Goal: Task Accomplishment & Management: Use online tool/utility

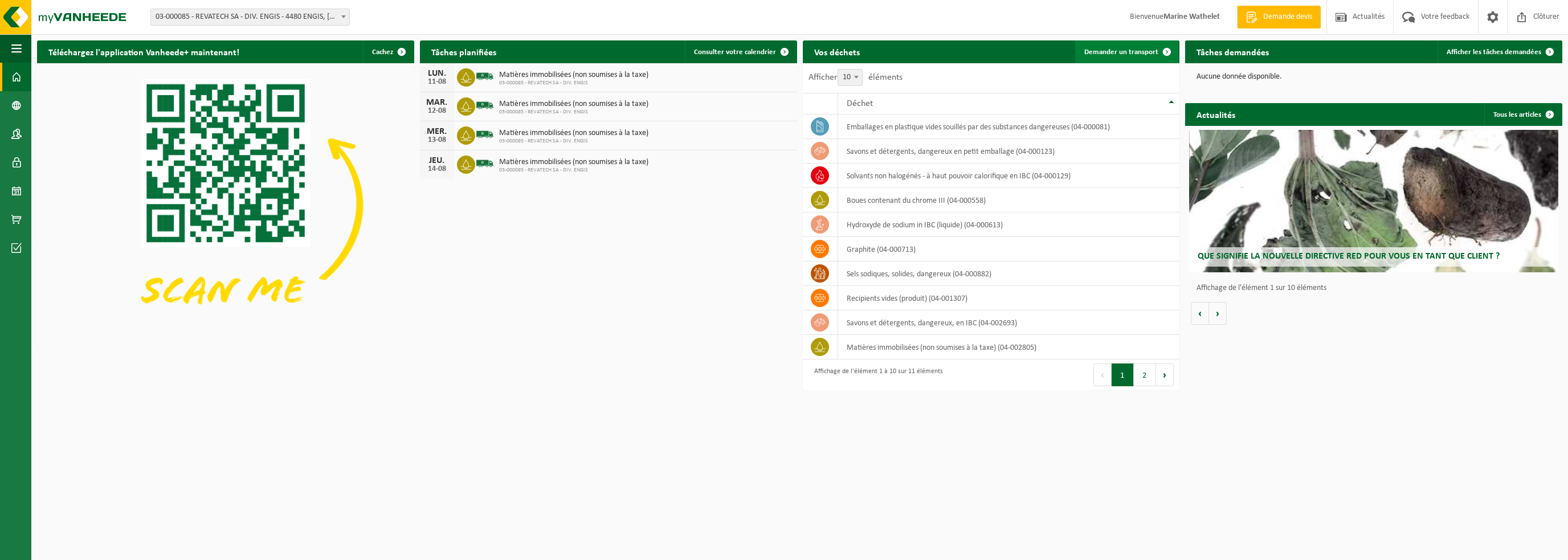
click at [1156, 57] on span at bounding box center [1167, 52] width 23 height 22
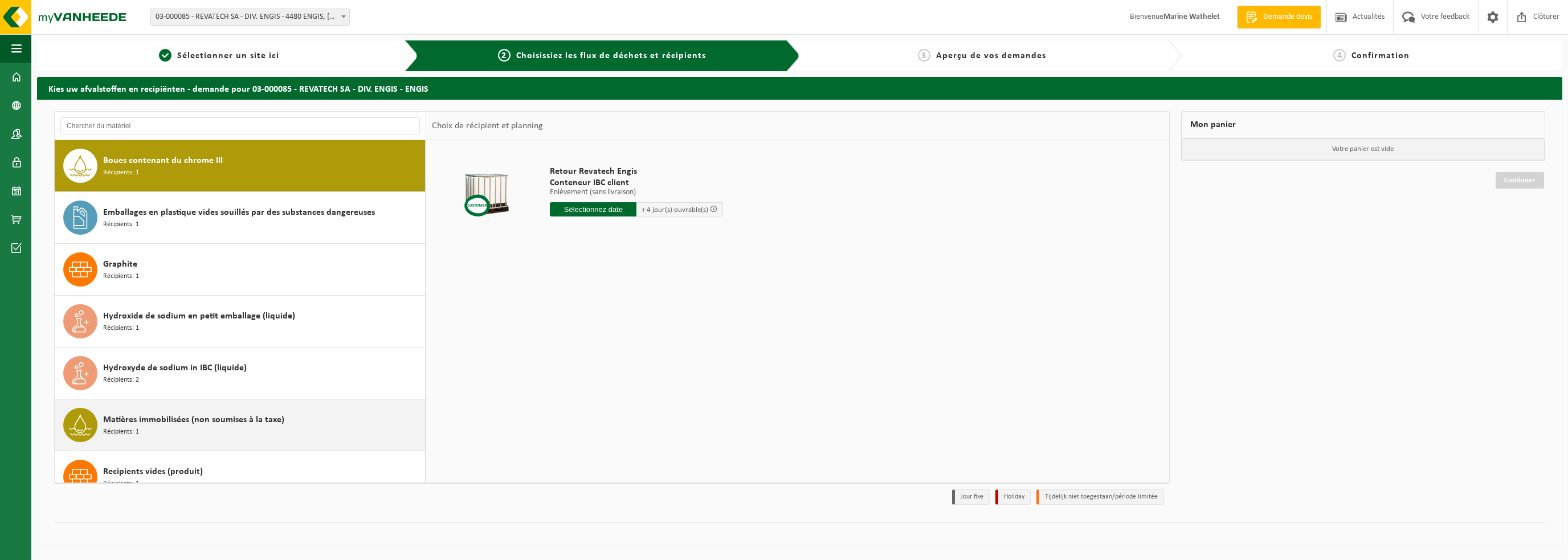
click at [123, 413] on span "Matières immobilisées (non soumises à la taxe)" at bounding box center [194, 419] width 181 height 14
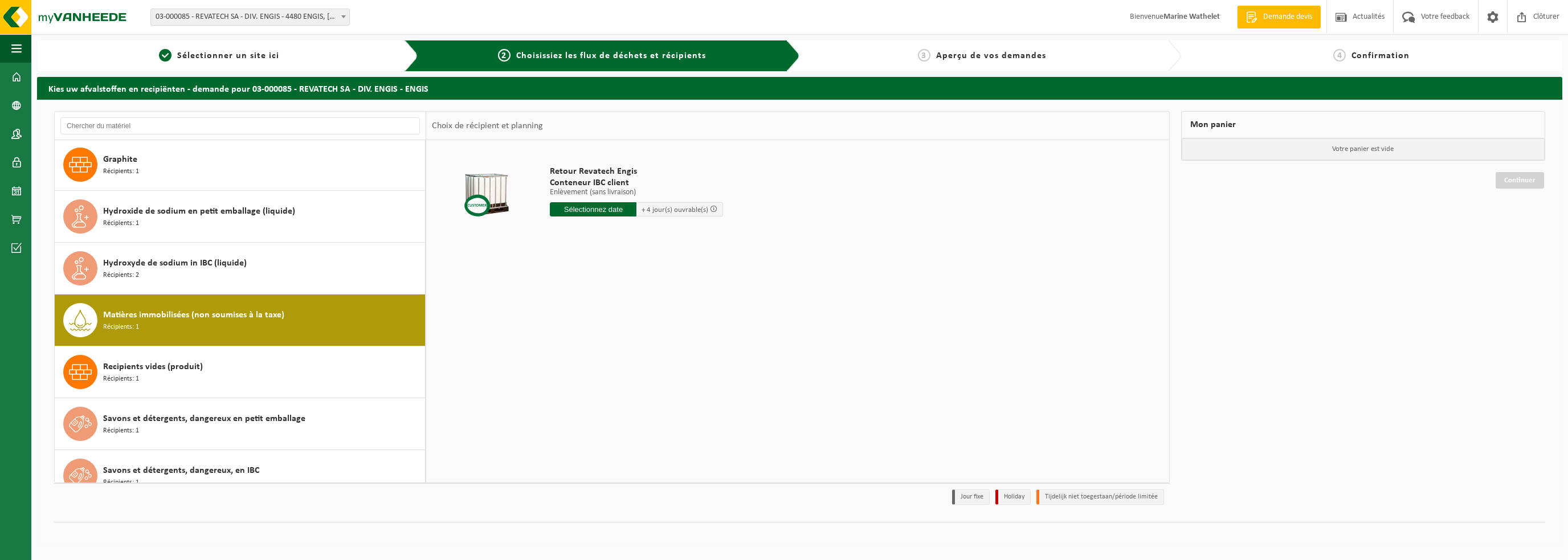
scroll to position [226, 0]
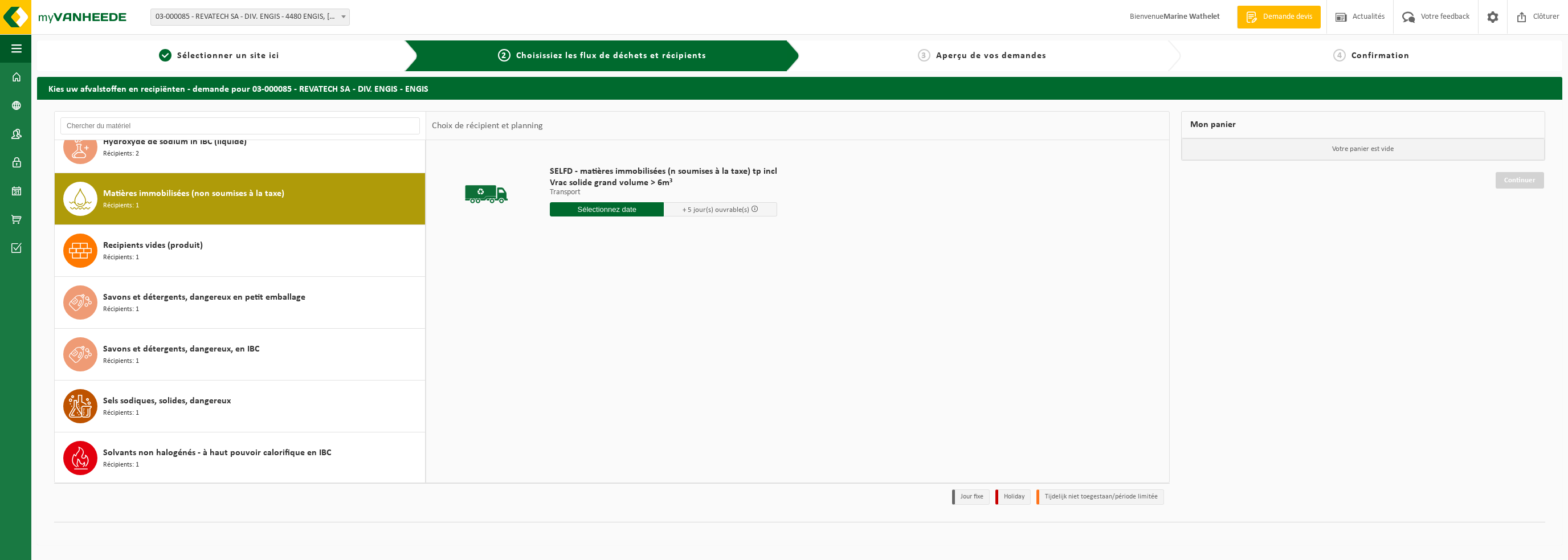
click at [594, 202] on input "text" at bounding box center [606, 210] width 114 height 15
click at [565, 326] on div "18" at bounding box center [560, 328] width 20 height 18
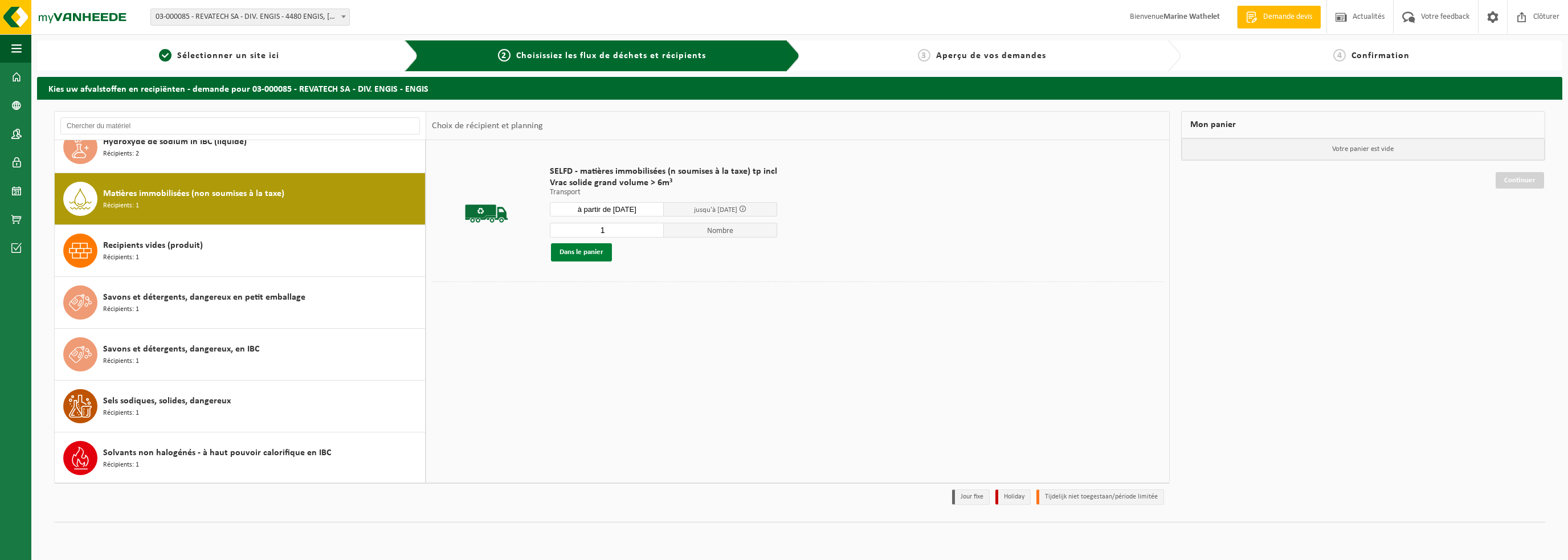
click at [587, 252] on button "Dans le panier" at bounding box center [581, 252] width 61 height 18
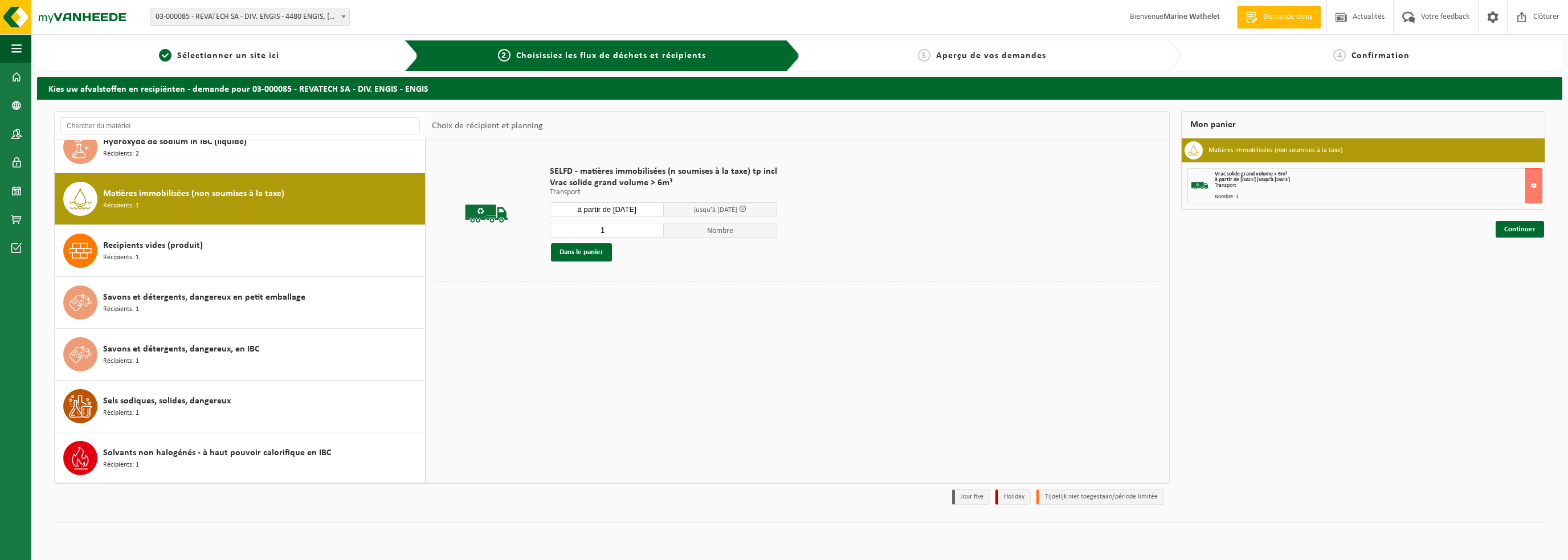
click at [600, 218] on div "SELFD - matières immobilisées (n soumises à la taxe) tp incl Vrac solide grand …" at bounding box center [663, 213] width 239 height 118
click at [605, 210] on input "à partir de 2025-08-18" at bounding box center [606, 210] width 114 height 15
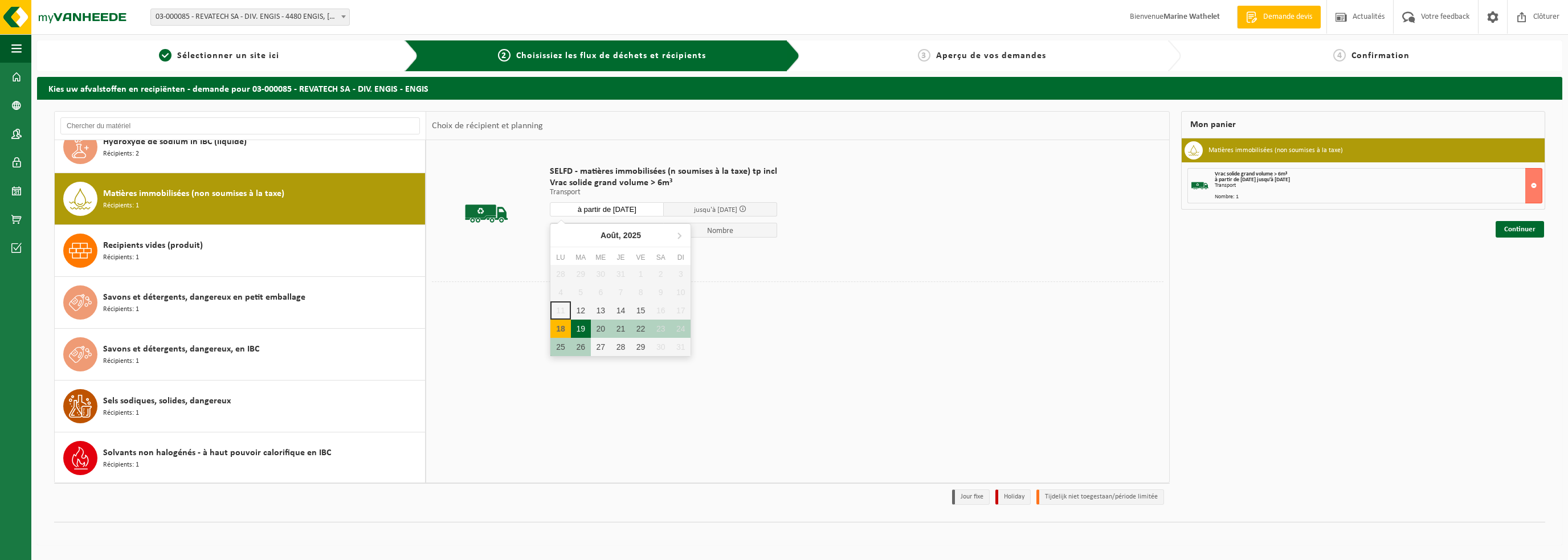
click at [576, 329] on div "19" at bounding box center [580, 328] width 20 height 18
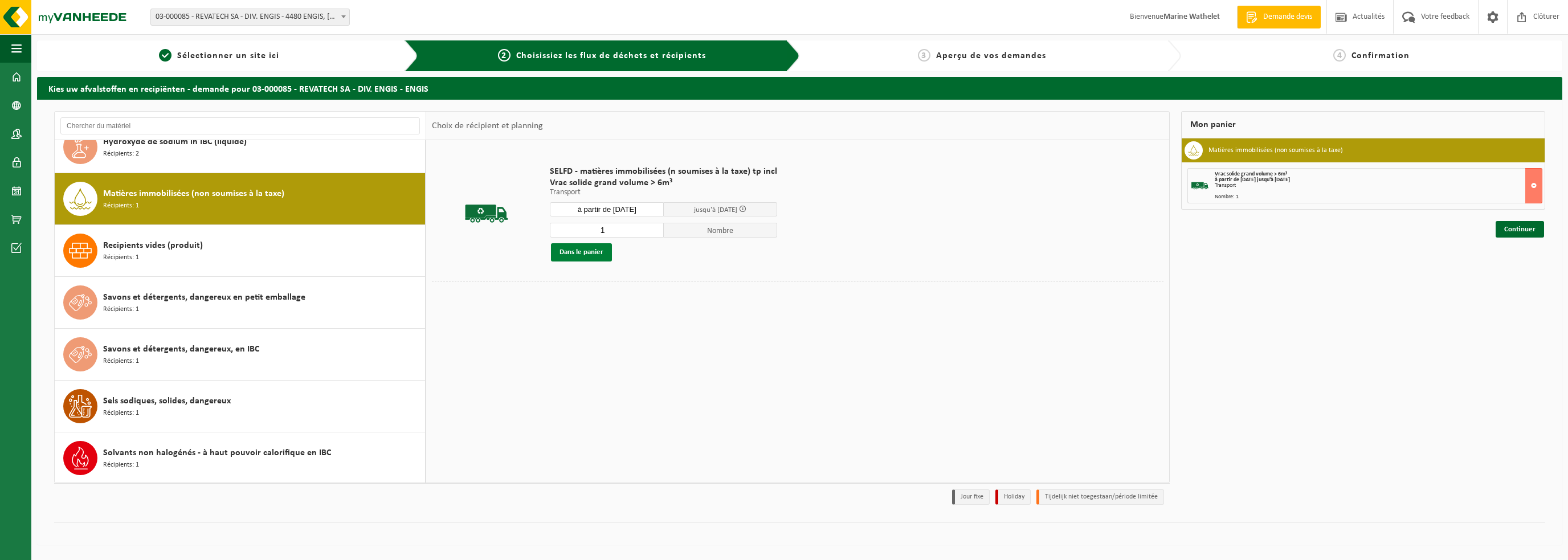
click at [560, 254] on button "Dans le panier" at bounding box center [581, 252] width 61 height 18
click at [650, 211] on input "à partir de 2025-08-19" at bounding box center [606, 210] width 114 height 15
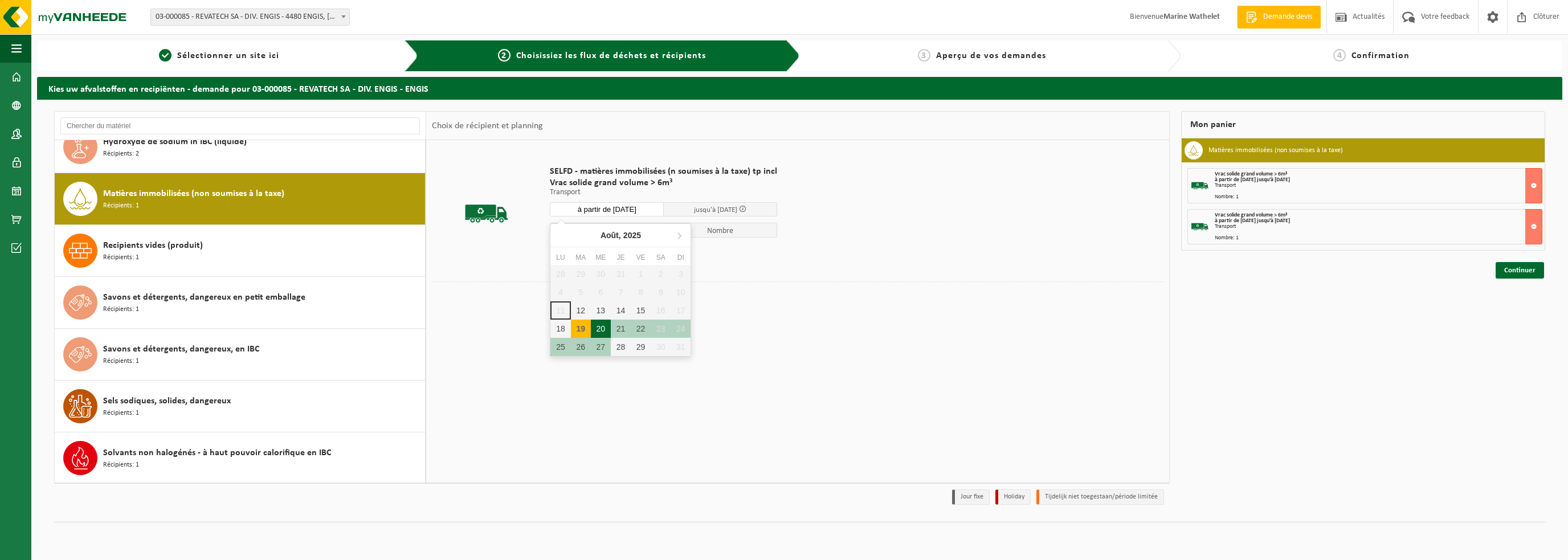
click at [600, 323] on div "20" at bounding box center [600, 328] width 20 height 18
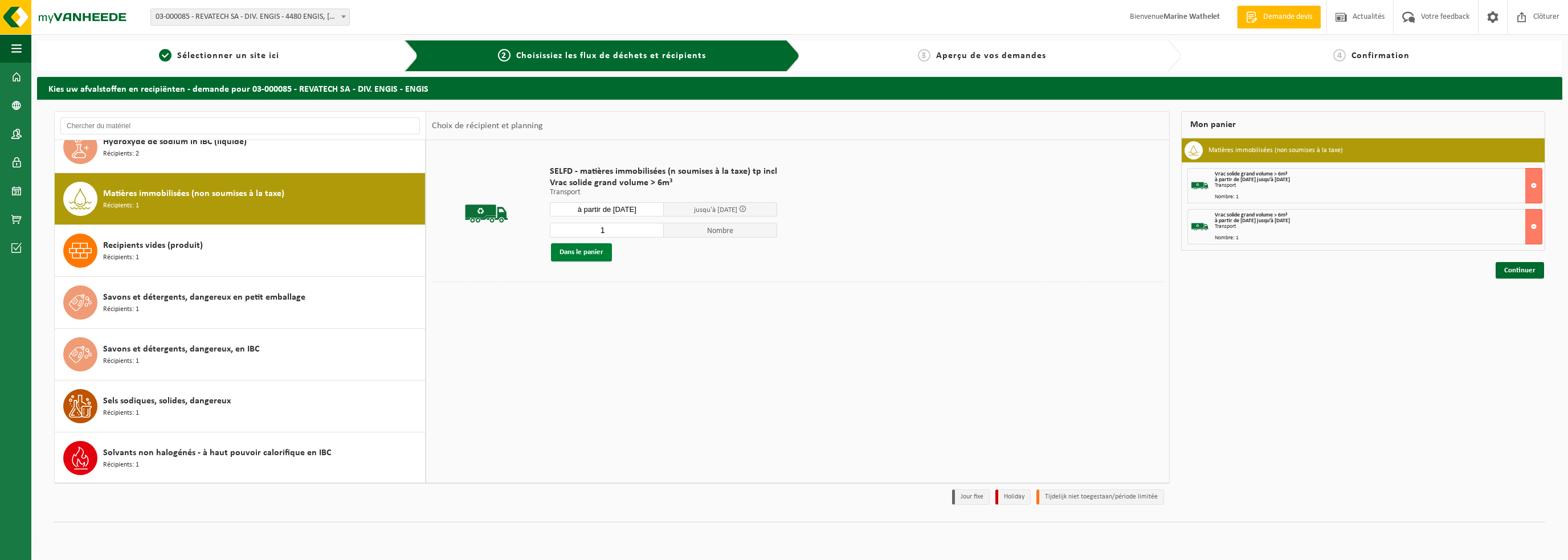
click at [595, 255] on button "Dans le panier" at bounding box center [581, 252] width 61 height 18
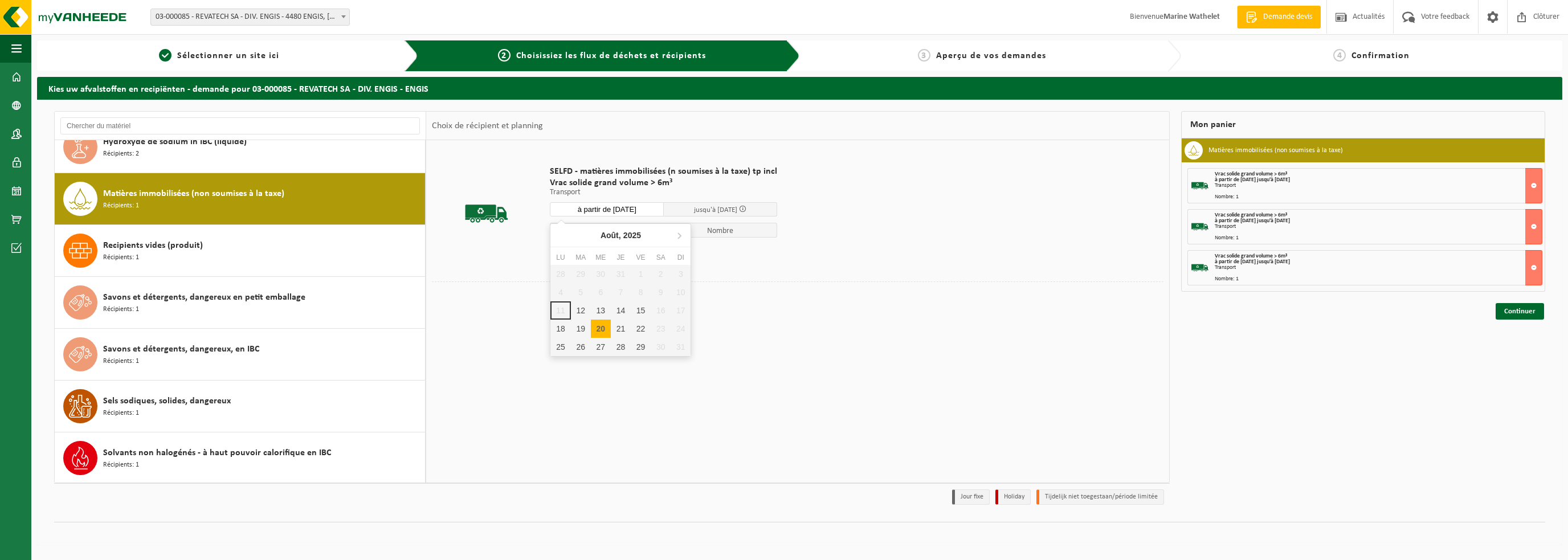
click at [603, 211] on input "à partir de 2025-08-20" at bounding box center [606, 210] width 114 height 15
click at [618, 334] on div "21" at bounding box center [620, 328] width 20 height 18
click at [597, 253] on button "Dans le panier" at bounding box center [581, 252] width 61 height 18
click at [608, 210] on input "à partir de 2025-08-21" at bounding box center [606, 210] width 114 height 15
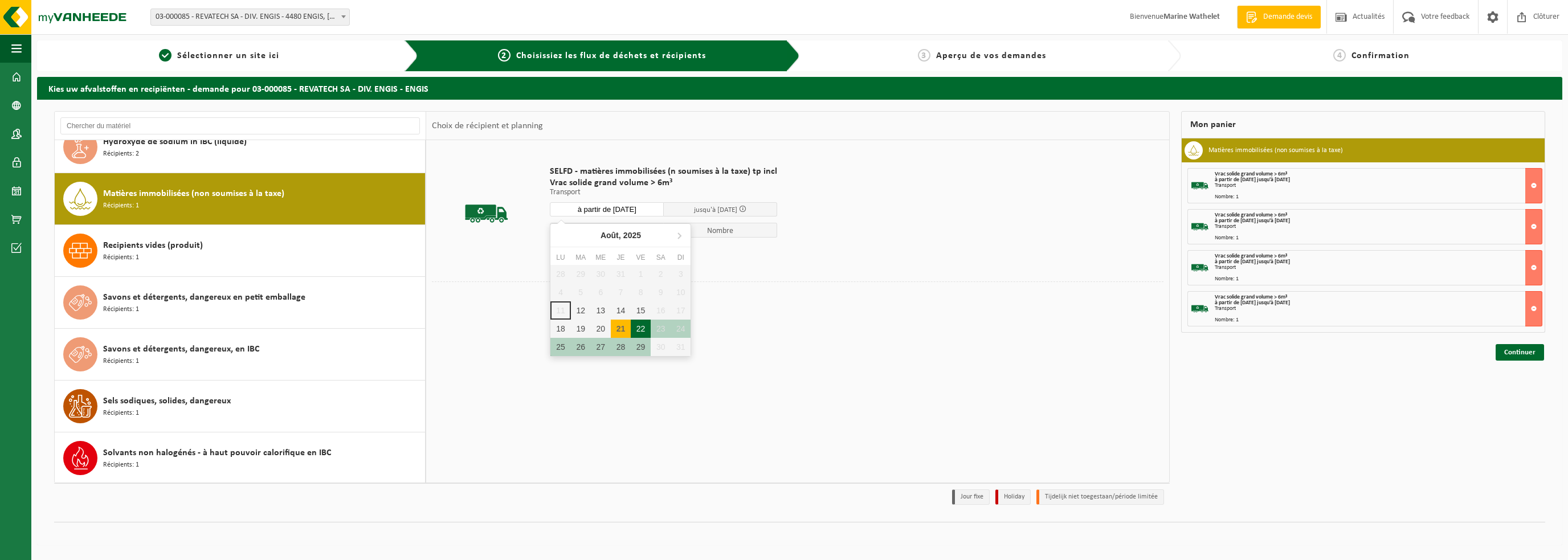
click at [639, 329] on div "22" at bounding box center [640, 328] width 20 height 18
type input "à partir de 2025-08-22"
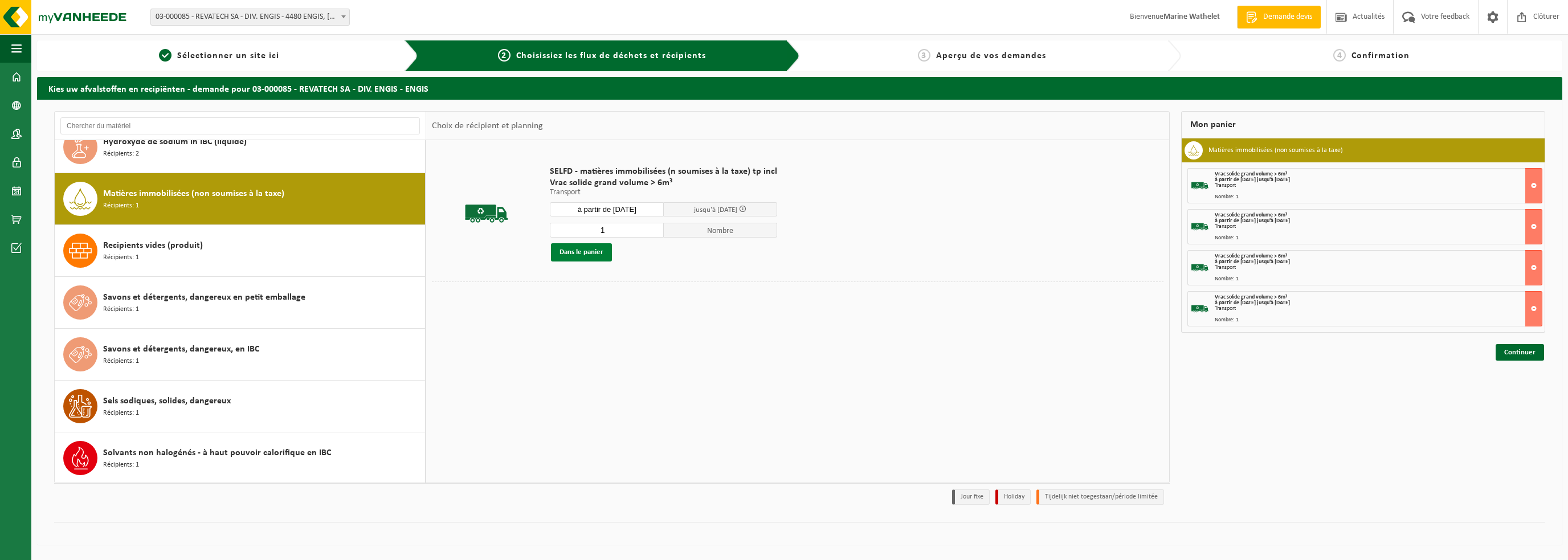
click at [587, 245] on button "Dans le panier" at bounding box center [581, 252] width 61 height 18
click at [1538, 391] on link "Continuer" at bounding box center [1519, 393] width 49 height 17
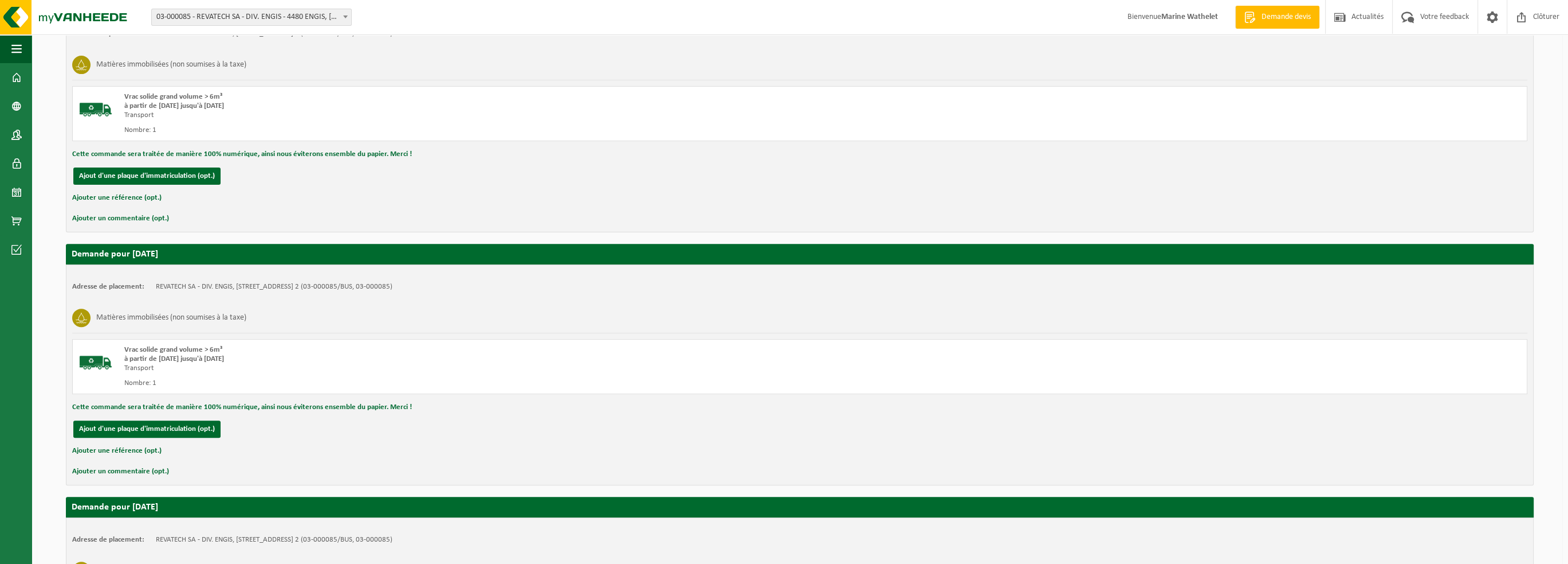
scroll to position [974, 0]
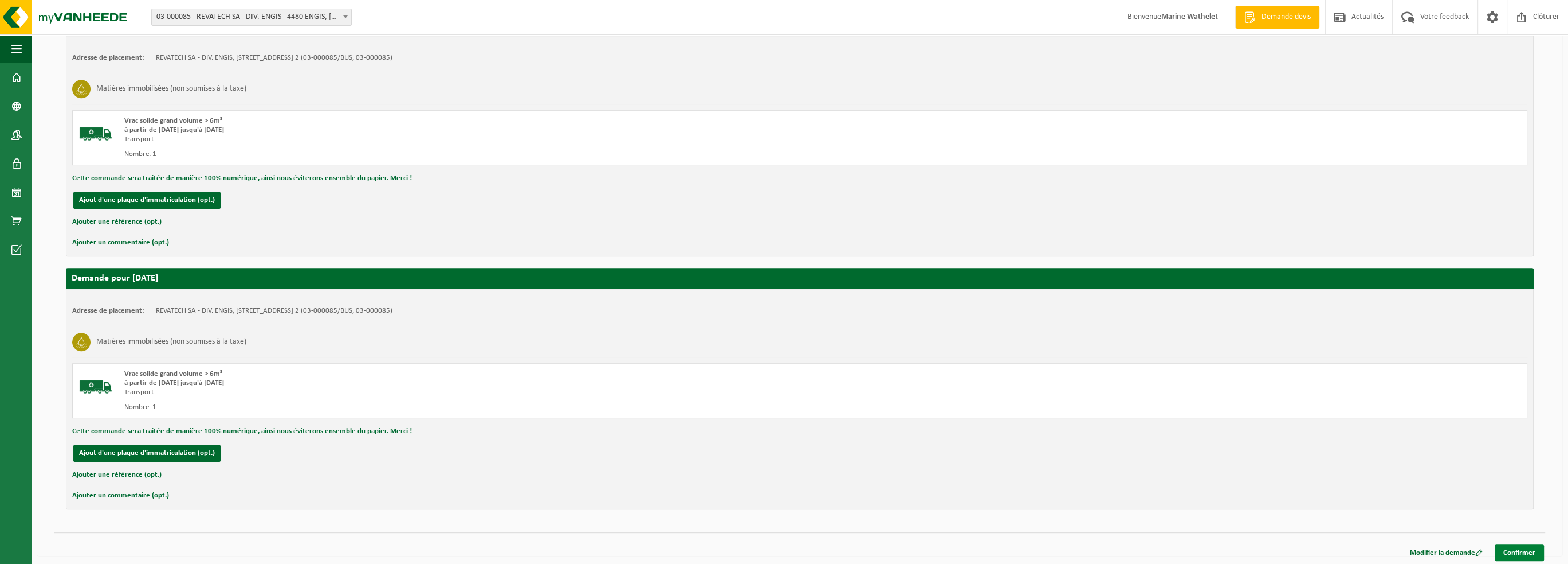
click at [1531, 552] on link "Confirmer" at bounding box center [1519, 552] width 49 height 17
